Goal: Navigation & Orientation: Find specific page/section

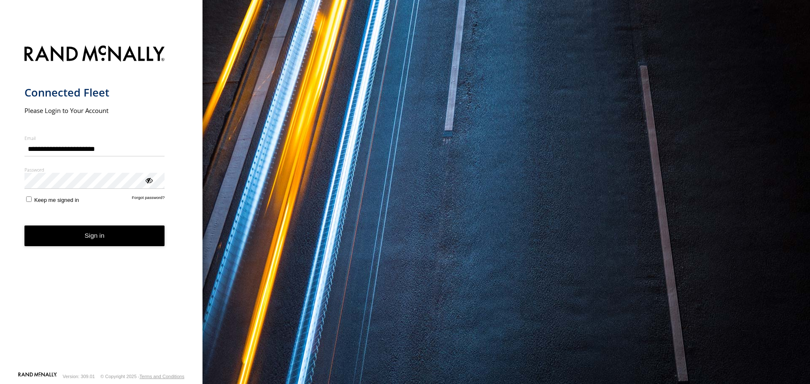
click at [111, 241] on button "Sign in" at bounding box center [94, 236] width 140 height 21
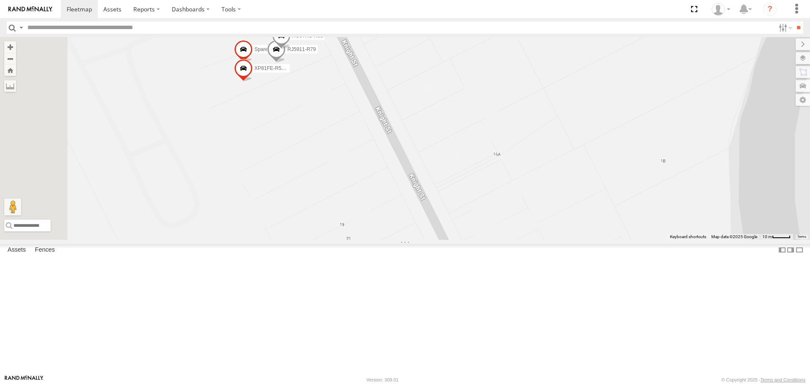
drag, startPoint x: 367, startPoint y: 138, endPoint x: 399, endPoint y: 189, distance: 60.4
click at [399, 189] on div "XP30JQ-R03 XSNDHU-R04 XP81FE-R59 XO74GU-R69 Spare RJ5911-R79 XO97HS-R08 XP81FE-…" at bounding box center [405, 138] width 810 height 202
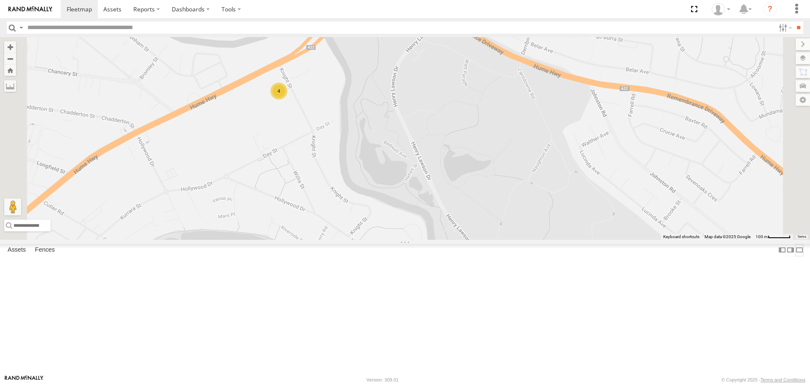
click at [795, 256] on label at bounding box center [799, 250] width 8 height 12
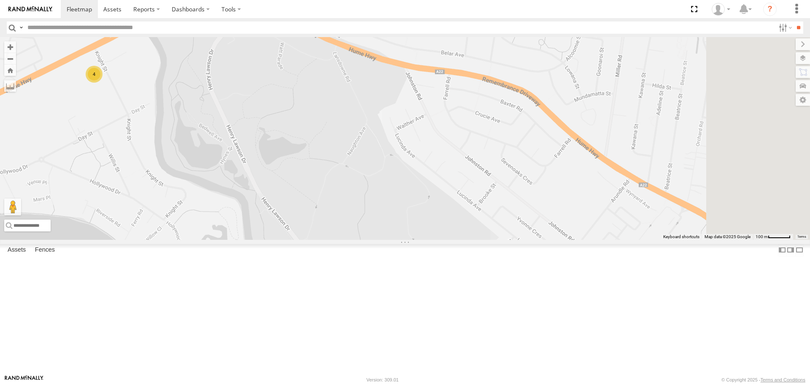
drag, startPoint x: 522, startPoint y: 269, endPoint x: 520, endPoint y: 258, distance: 11.5
click at [520, 240] on div "4" at bounding box center [405, 138] width 810 height 202
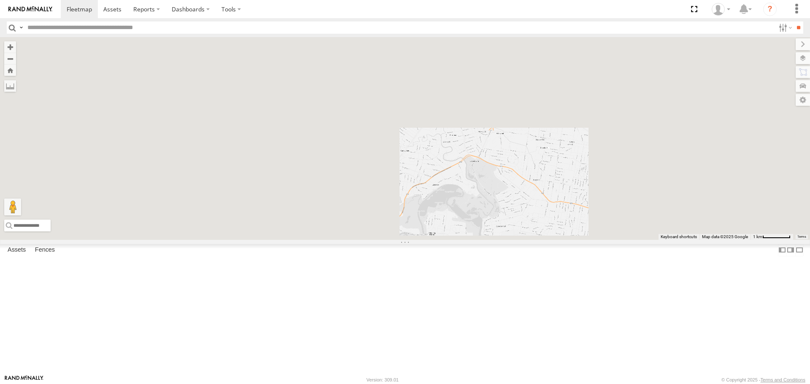
drag, startPoint x: 546, startPoint y: 297, endPoint x: 514, endPoint y: 257, distance: 50.9
click at [515, 240] on div at bounding box center [405, 138] width 810 height 202
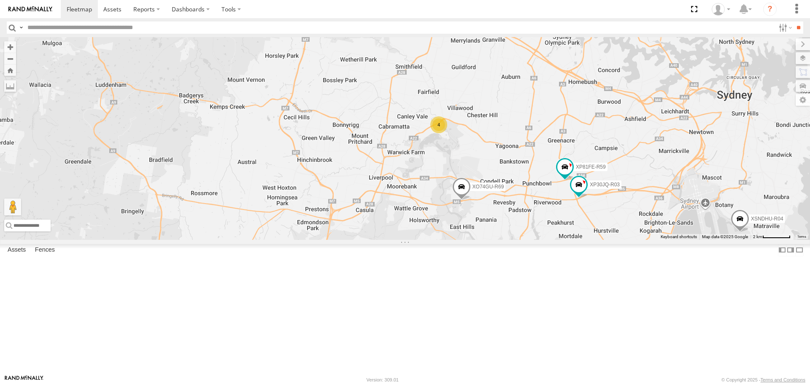
click at [564, 240] on div "XP30JQ-R03 XP81FE-R59 XO74GU-R69 XSNDHU-R04 4" at bounding box center [405, 138] width 810 height 202
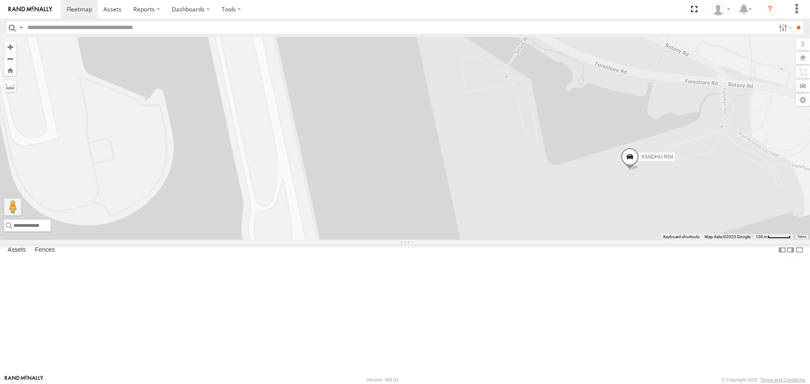
drag, startPoint x: 634, startPoint y: 224, endPoint x: 653, endPoint y: 244, distance: 27.2
click at [634, 170] on span at bounding box center [629, 159] width 19 height 23
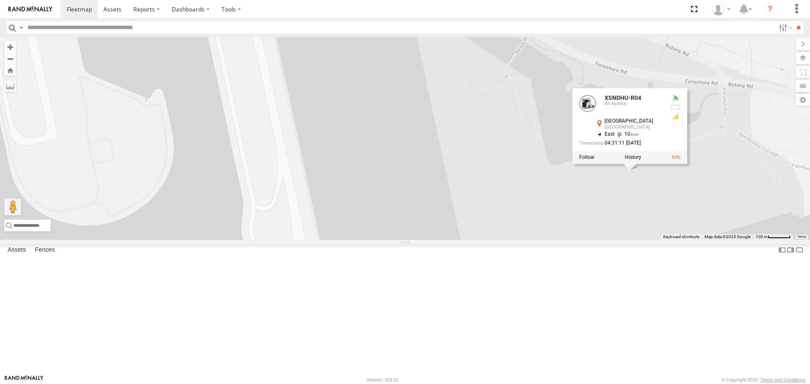
click at [666, 240] on div "XP30JQ-R03 XP81FE-R59 XO74GU-R69 XSNDHU-R04 XSNDHU-R04 All Assets [GEOGRAPHIC_D…" at bounding box center [405, 138] width 810 height 202
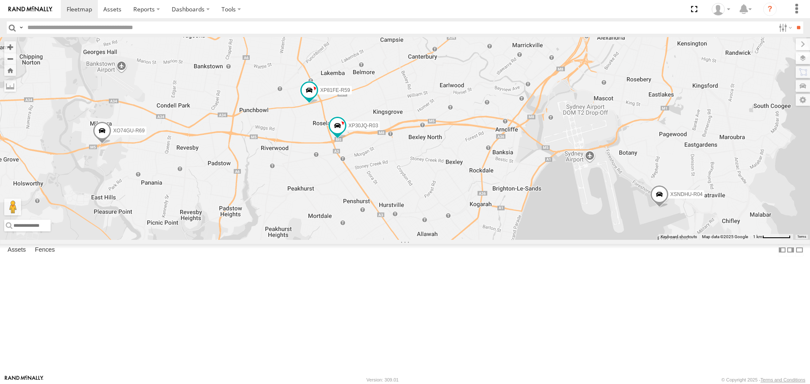
drag, startPoint x: 454, startPoint y: 283, endPoint x: 475, endPoint y: 291, distance: 22.4
click at [475, 240] on div "XP30JQ-R03 XP81FE-R59 XO74GU-R69 XSNDHU-R04 4" at bounding box center [405, 138] width 810 height 202
